Goal: Transaction & Acquisition: Purchase product/service

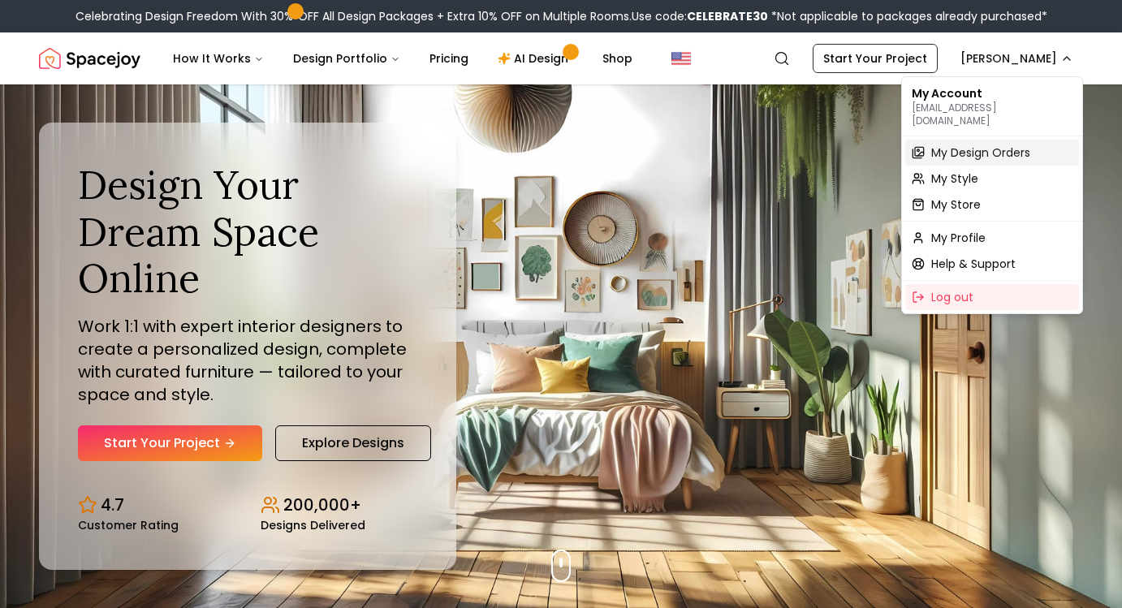
click at [952, 144] on span "My Design Orders" at bounding box center [980, 152] width 99 height 16
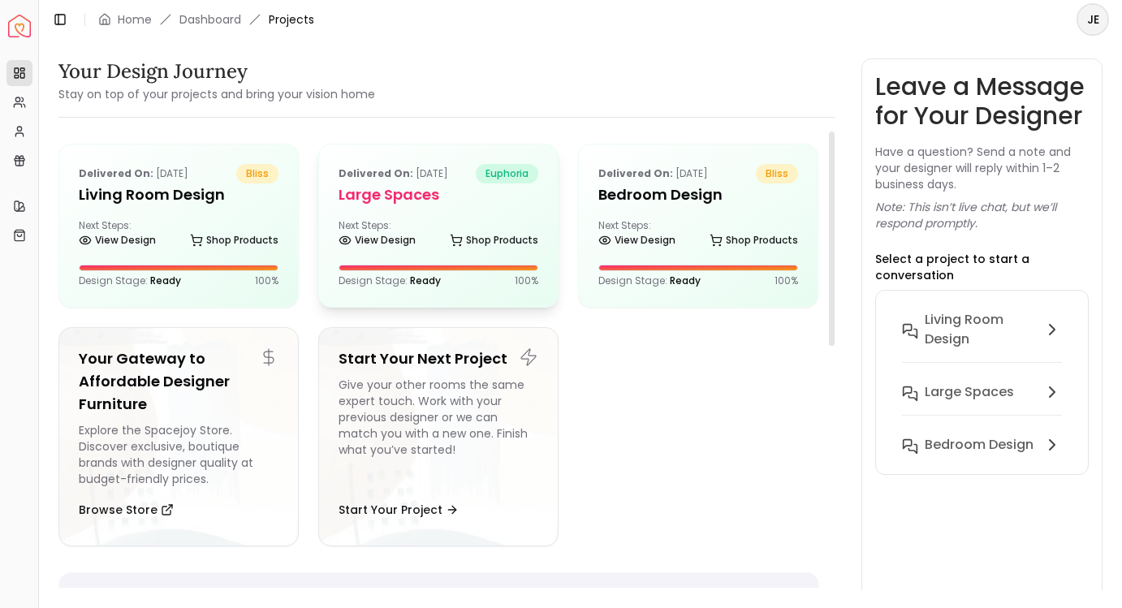
click at [372, 196] on h5 "Large Spaces" at bounding box center [438, 194] width 200 height 23
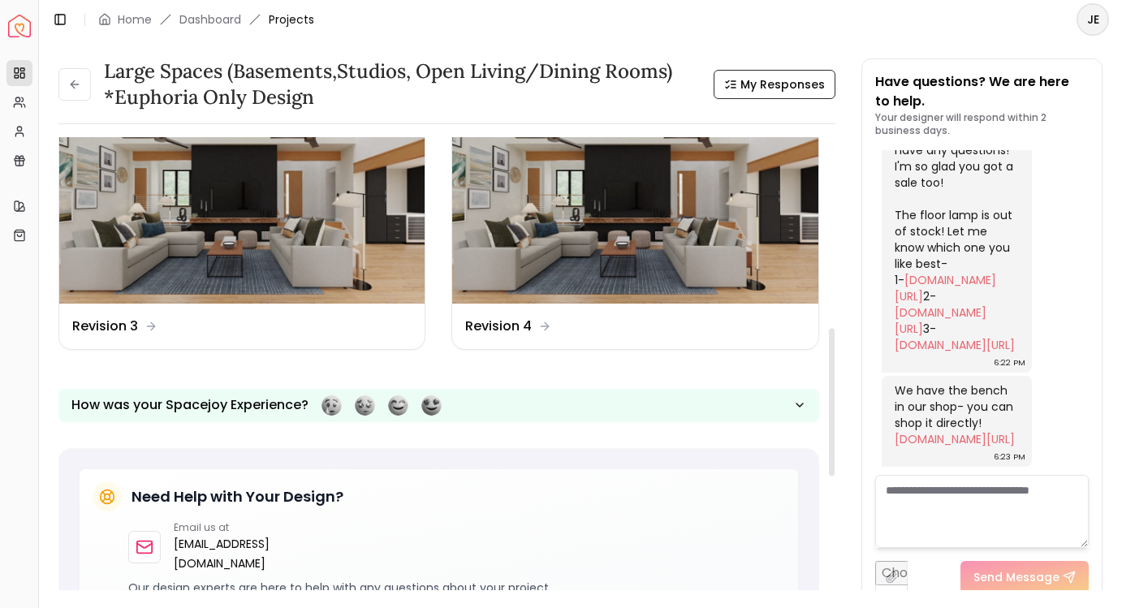
scroll to position [588, 0]
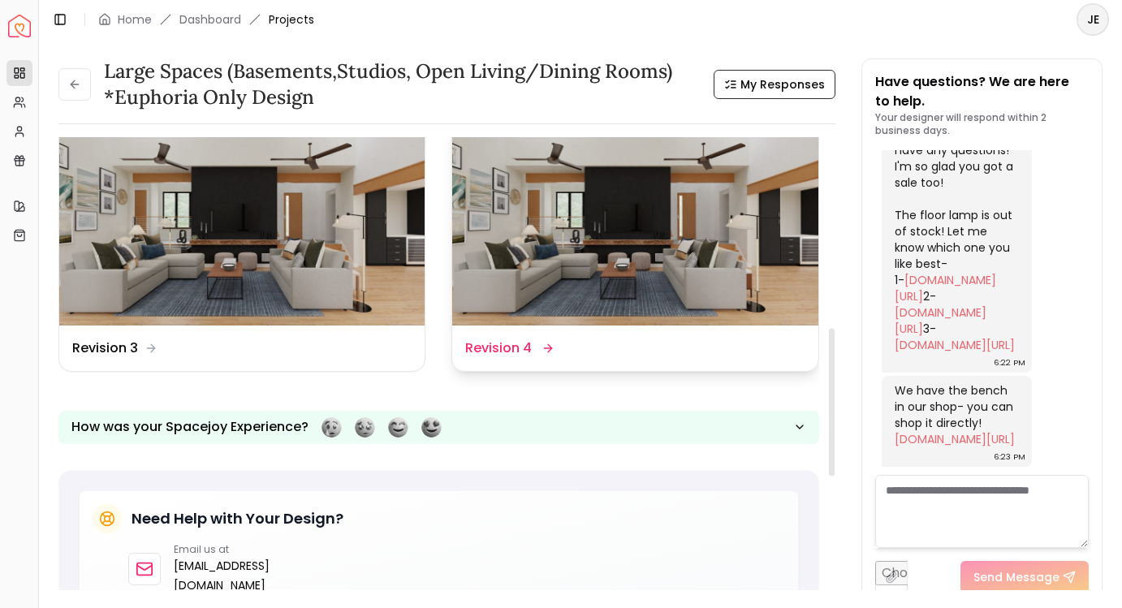
click at [567, 258] on img at bounding box center [634, 222] width 365 height 205
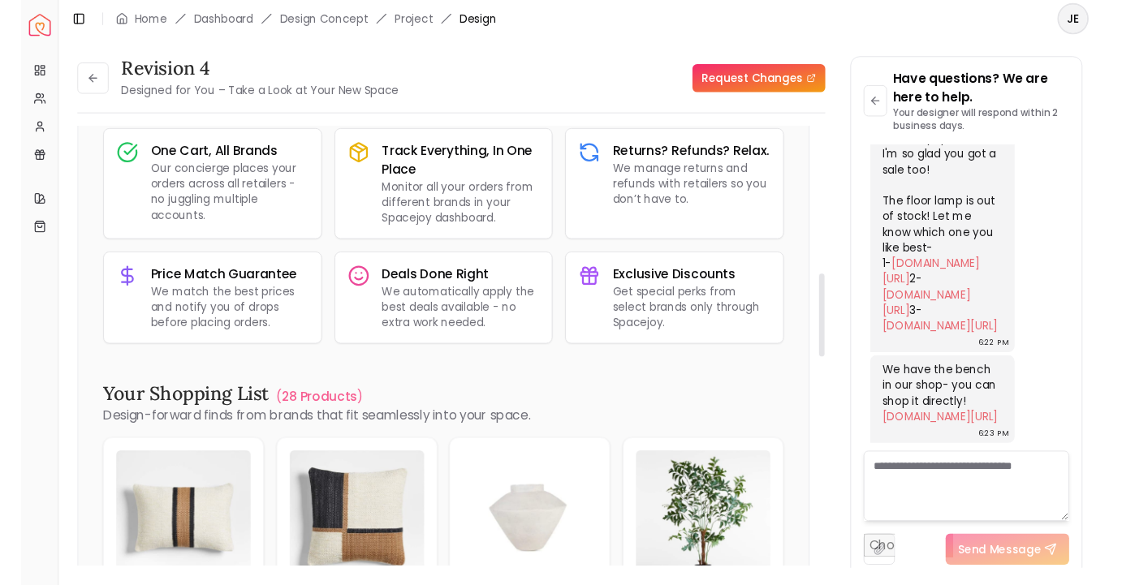
scroll to position [1010, 0]
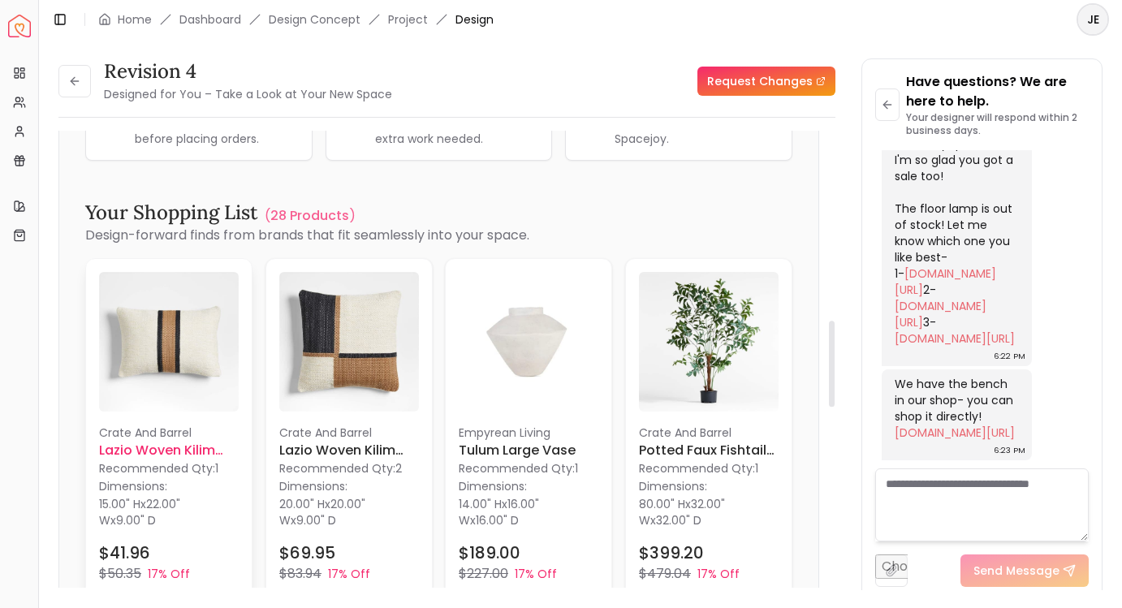
click at [164, 360] on img at bounding box center [169, 342] width 140 height 140
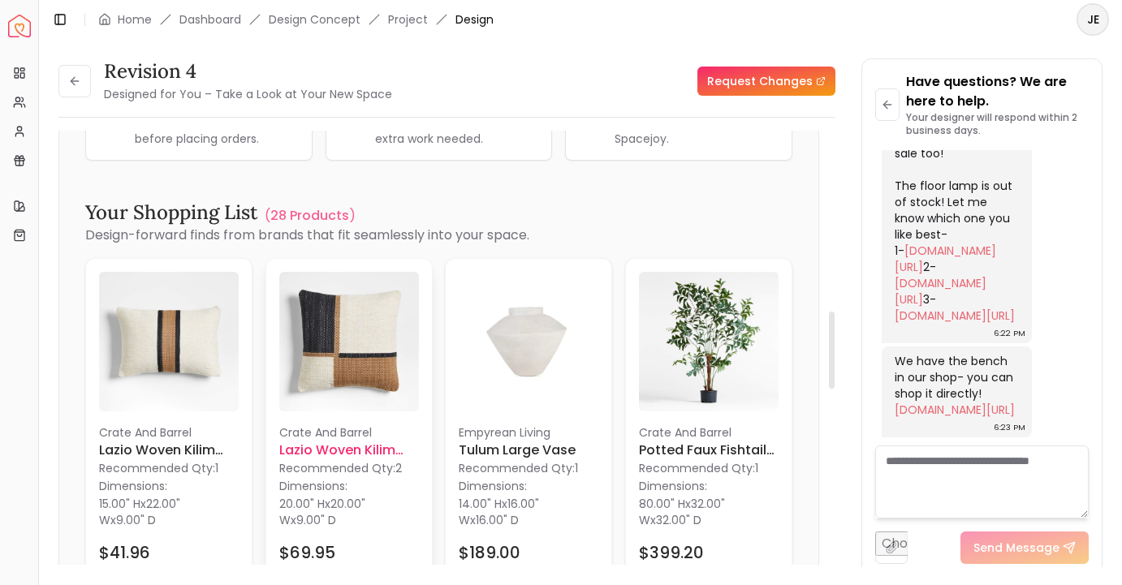
click at [342, 441] on h6 "Lazio Woven Kilim Colorblock Throw Pillow Cover" at bounding box center [349, 450] width 140 height 19
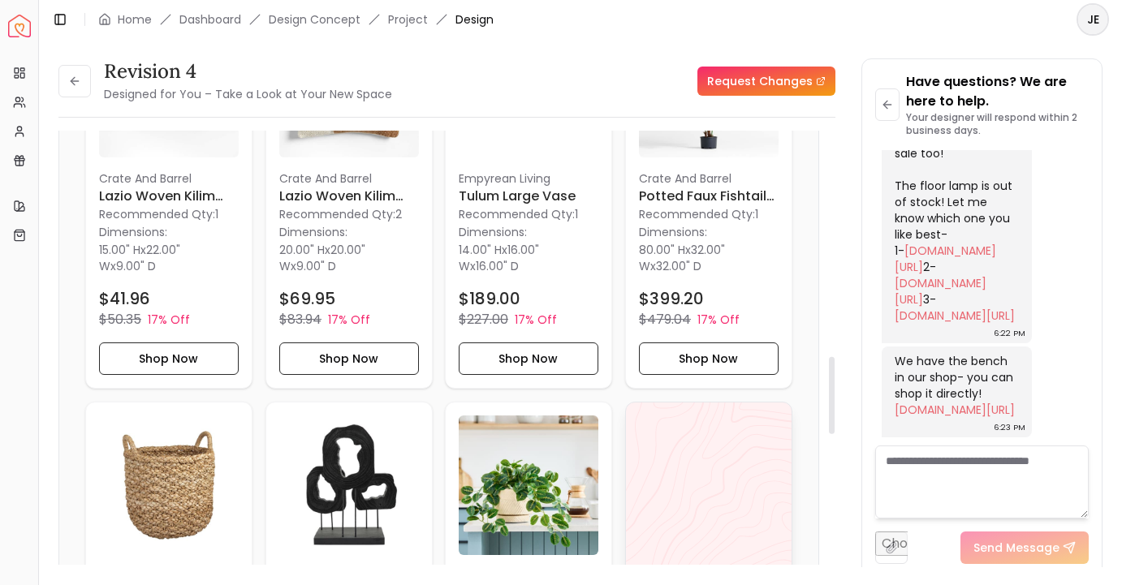
click at [666, 563] on div "View All" at bounding box center [708, 594] width 167 height 385
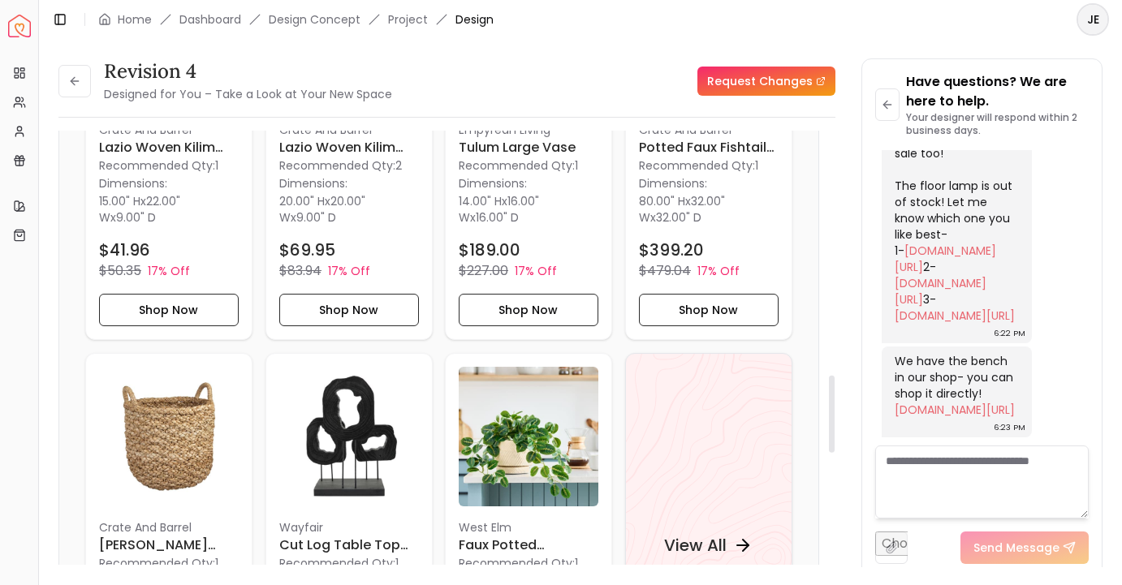
scroll to position [1198, 0]
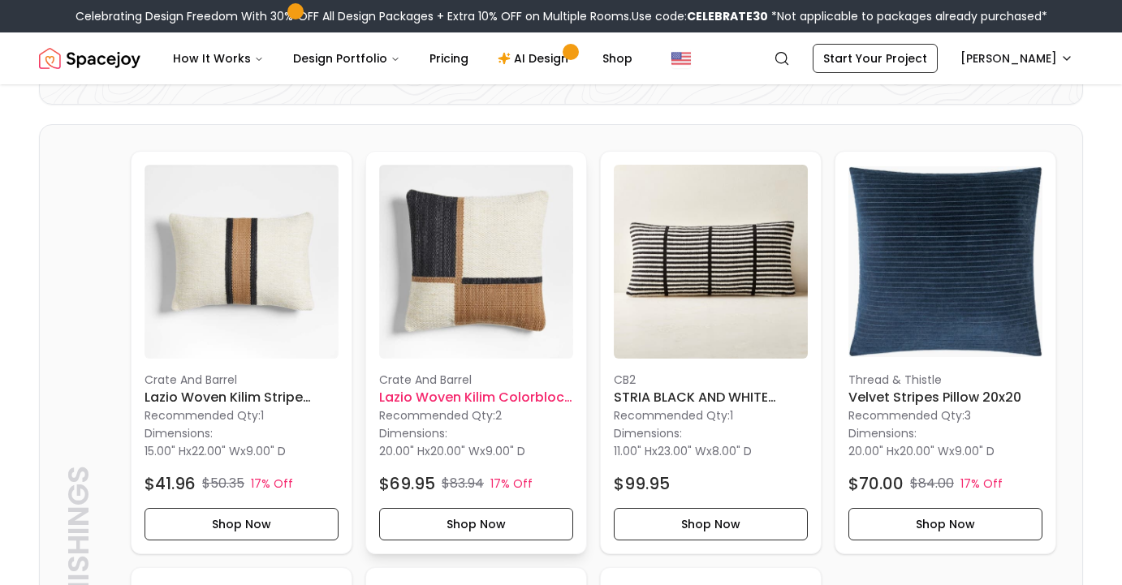
scroll to position [410, 0]
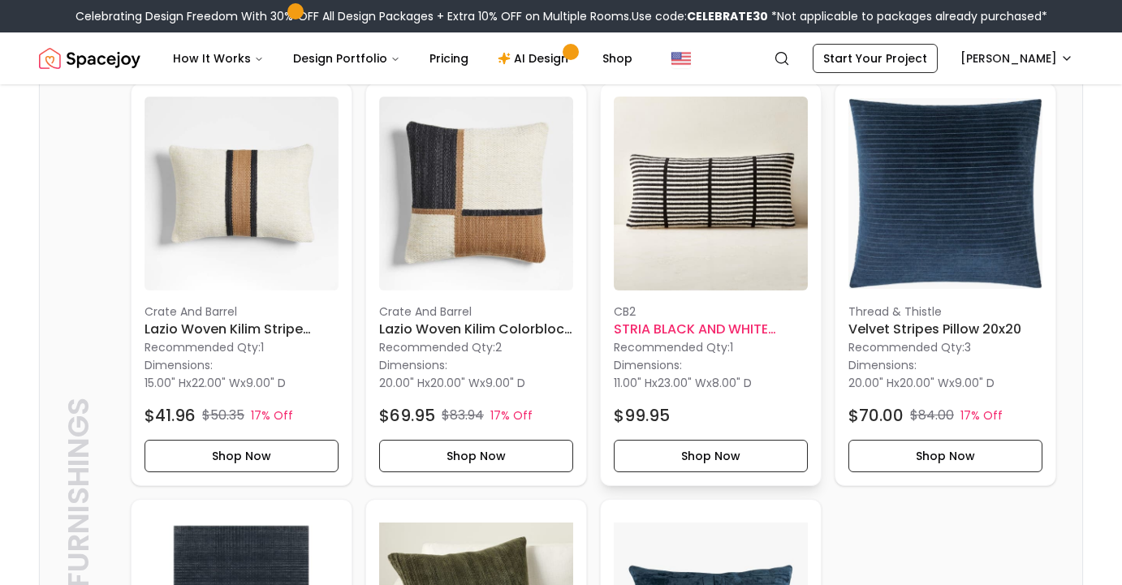
click at [719, 250] on img at bounding box center [711, 194] width 194 height 194
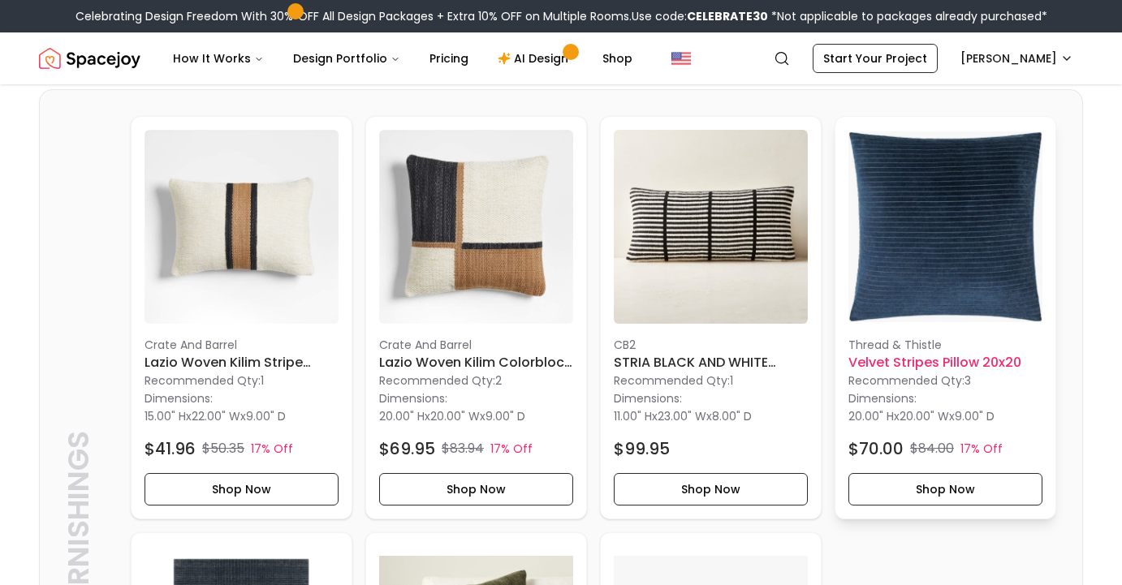
scroll to position [353, 0]
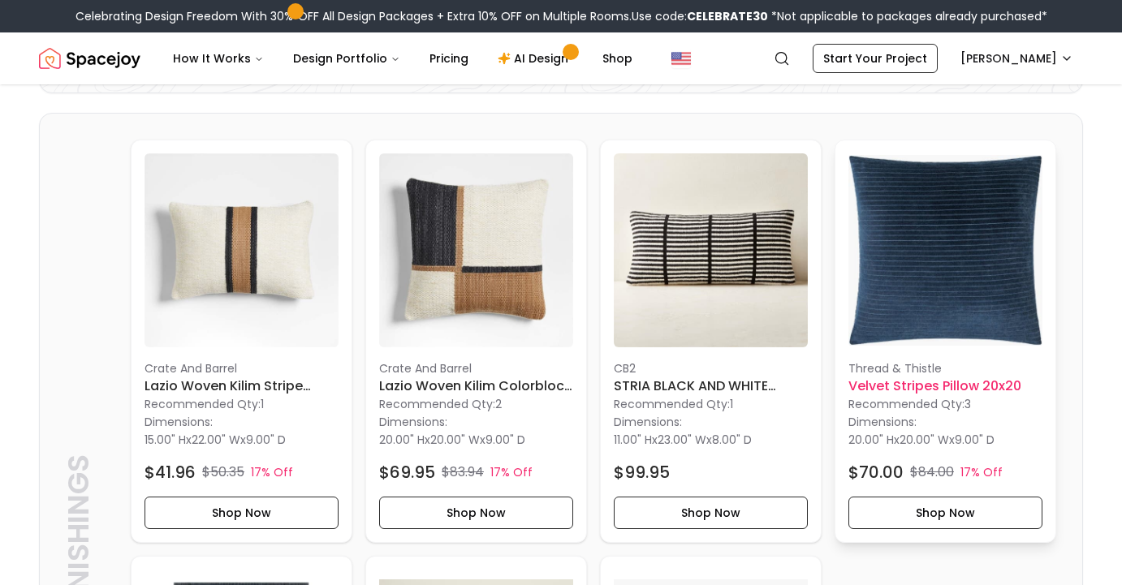
click at [954, 279] on img at bounding box center [945, 250] width 194 height 194
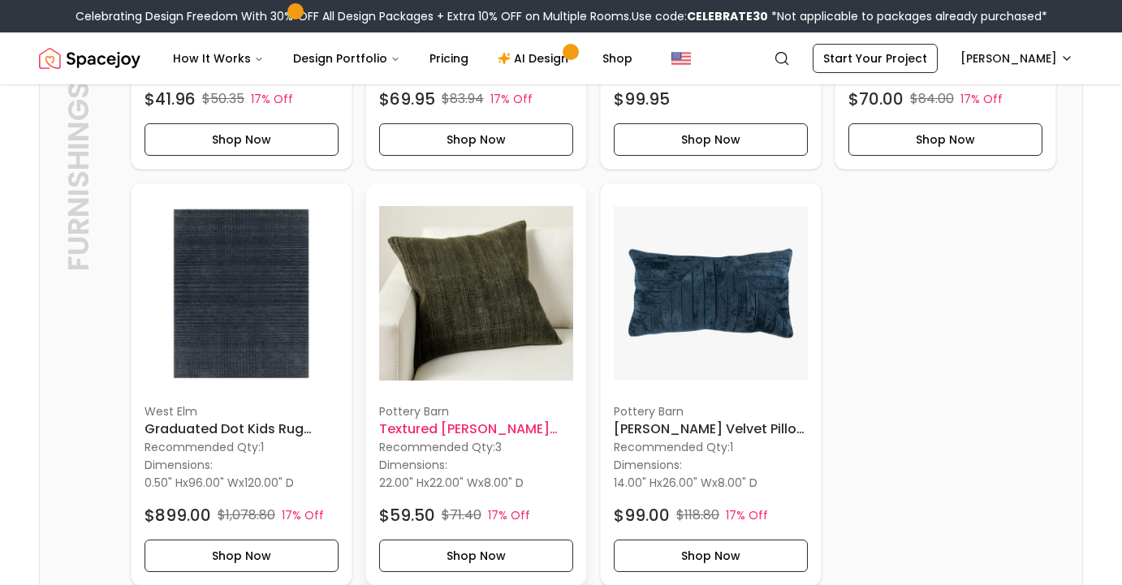
scroll to position [844, 0]
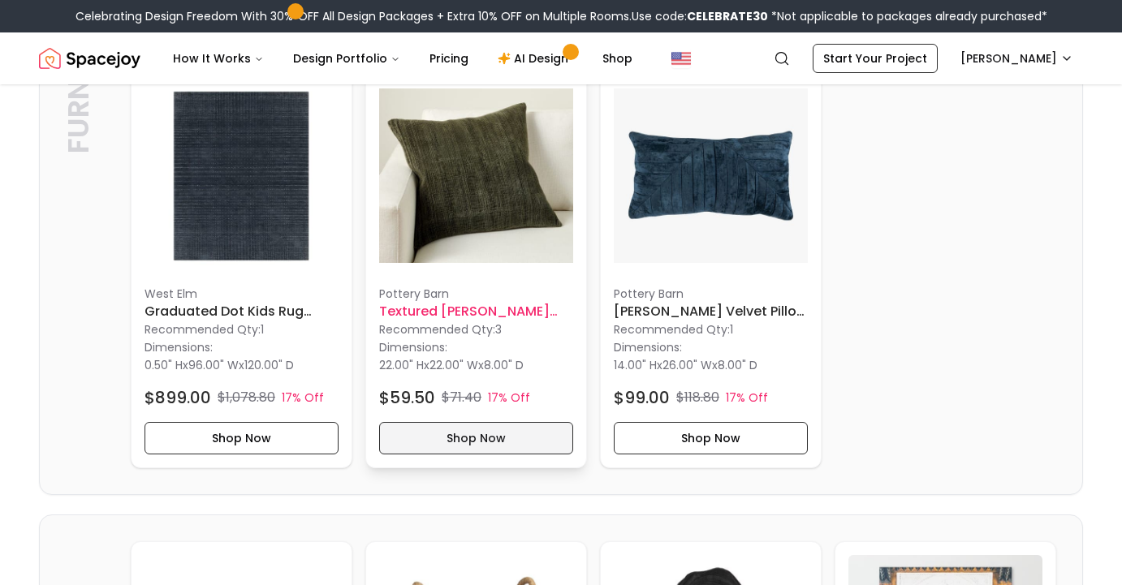
click at [470, 442] on button "Shop Now" at bounding box center [476, 438] width 194 height 32
click at [474, 428] on button "Shop Now" at bounding box center [476, 438] width 194 height 32
click at [477, 172] on img at bounding box center [476, 176] width 194 height 194
click at [481, 313] on h6 "Textured Chenille Pillow 22x22" at bounding box center [476, 311] width 194 height 19
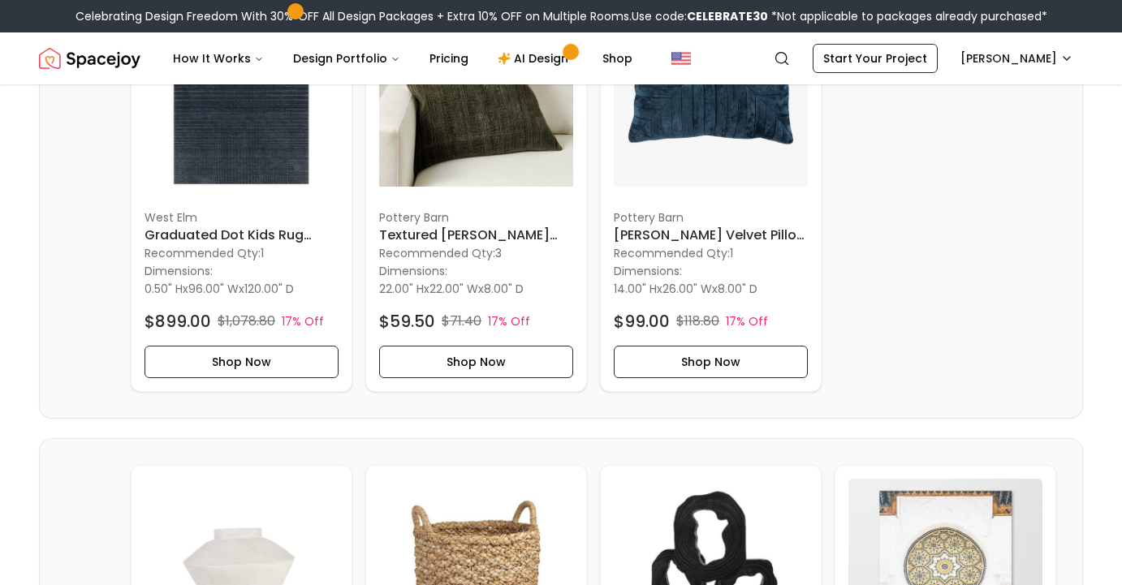
scroll to position [866, 0]
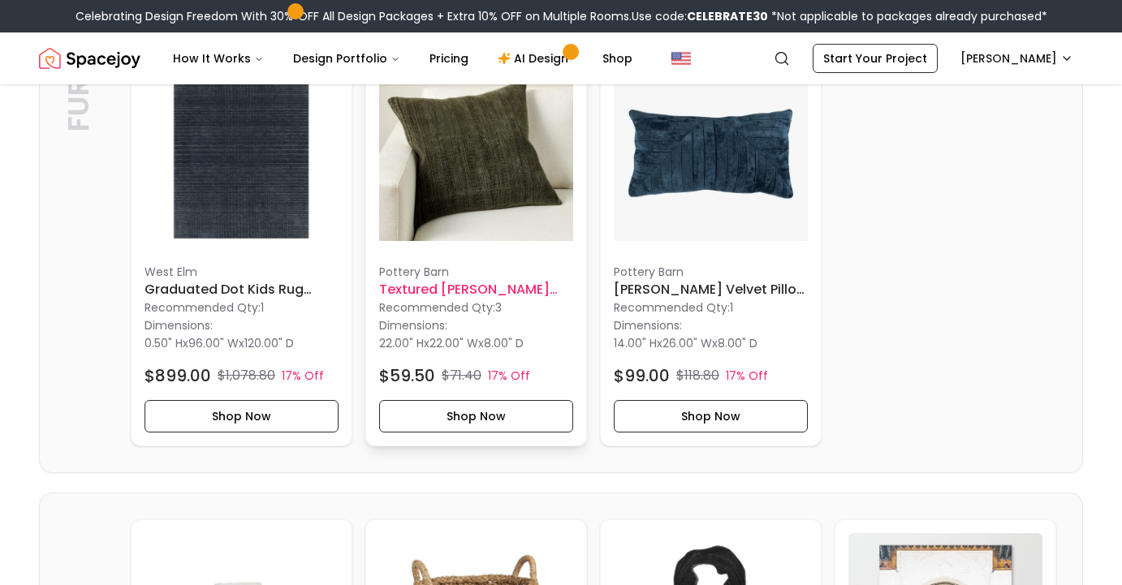
click at [496, 291] on h6 "Textured Chenille Pillow 22x22" at bounding box center [476, 289] width 194 height 19
click at [475, 195] on img at bounding box center [476, 154] width 194 height 194
drag, startPoint x: 379, startPoint y: 289, endPoint x: 575, endPoint y: 290, distance: 196.4
click at [575, 290] on div "Pottery Barn Textured Chenille Pillow 22x22 Recommended Qty: 3 Dimensions: 22.0…" at bounding box center [476, 245] width 220 height 402
copy h6 "Textured Chenille Pillow 22x22"
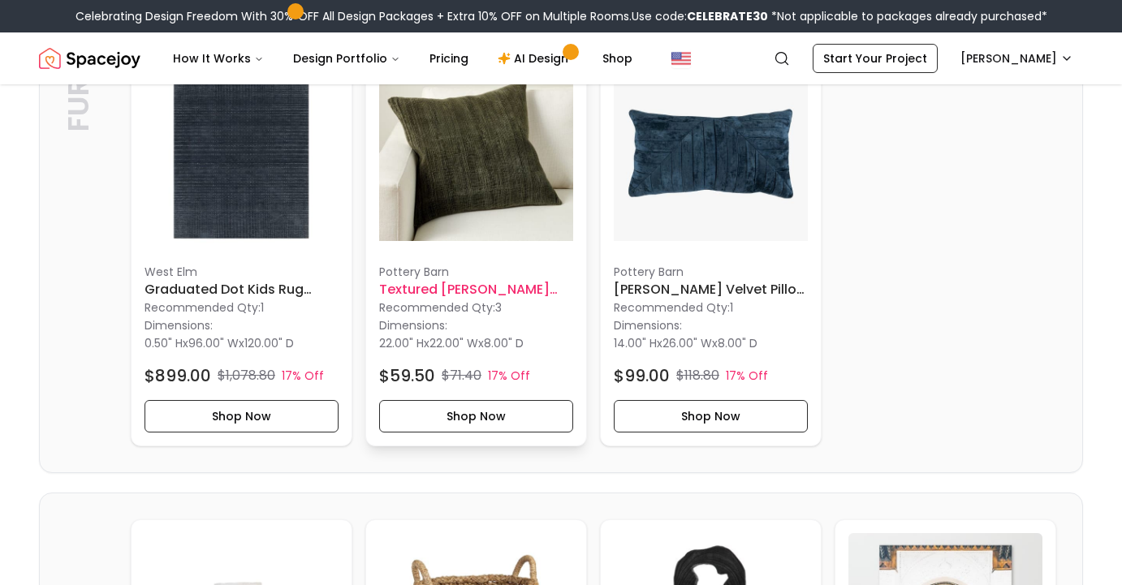
click at [506, 287] on h6 "Textured Chenille Pillow 22x22" at bounding box center [476, 289] width 194 height 19
click at [467, 303] on p "Recommended Qty: 3" at bounding box center [476, 307] width 194 height 16
click at [468, 198] on img at bounding box center [476, 154] width 194 height 194
click at [466, 416] on button "Shop Now" at bounding box center [476, 416] width 194 height 32
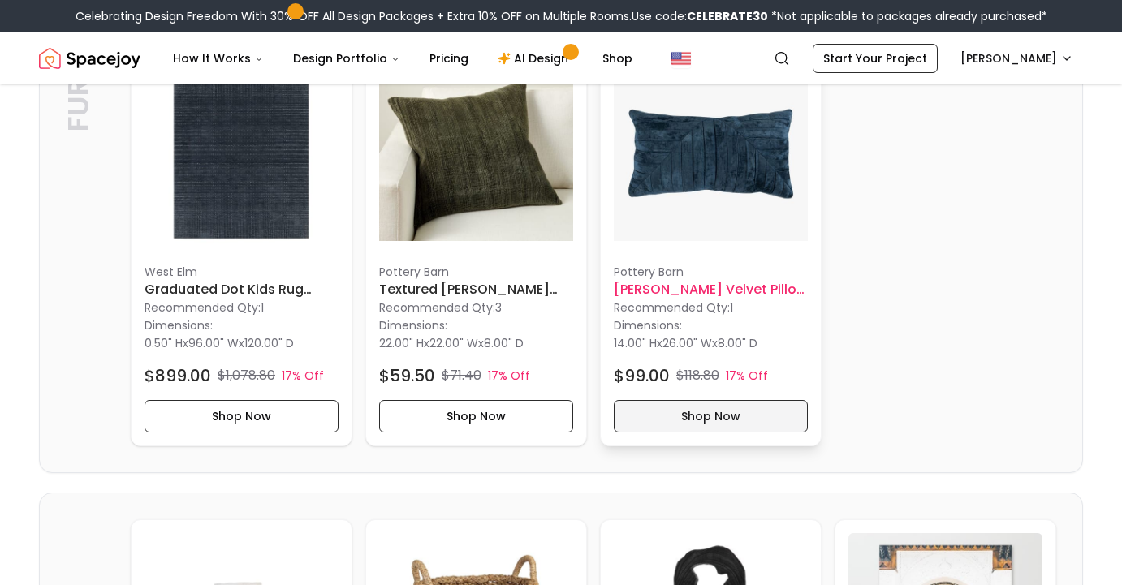
click at [671, 414] on button "Shop Now" at bounding box center [711, 416] width 194 height 32
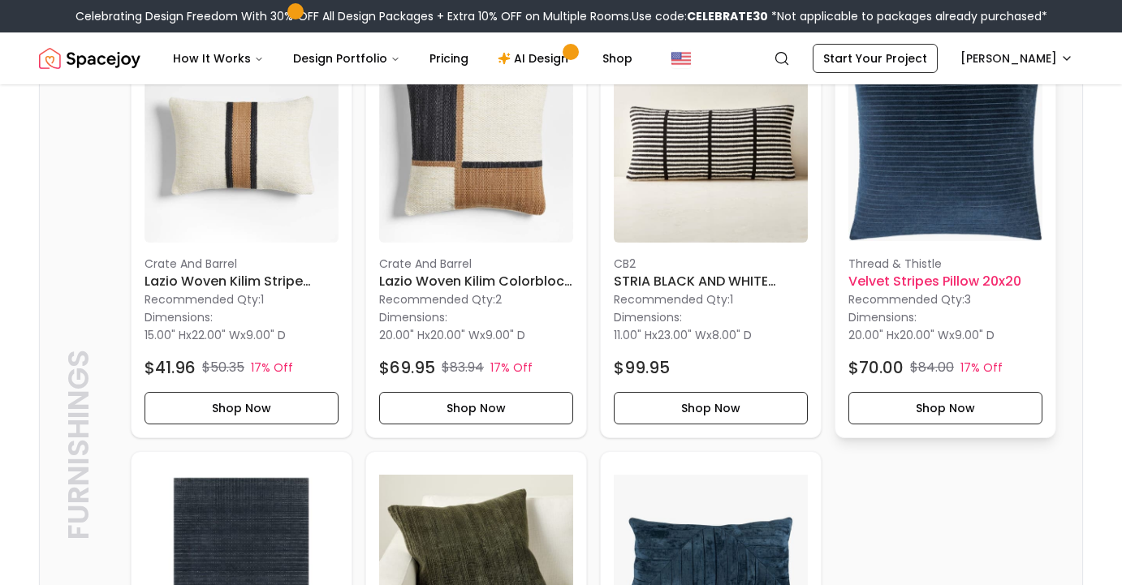
scroll to position [458, 0]
click at [930, 419] on button "Shop Now" at bounding box center [945, 408] width 194 height 32
click at [180, 276] on h6 "Lazio Woven Kilim Stripe Throw Pillow Cover 22x15" at bounding box center [241, 281] width 194 height 19
click at [713, 146] on img at bounding box center [711, 146] width 194 height 194
click at [918, 182] on img at bounding box center [945, 146] width 194 height 194
